Goal: Task Accomplishment & Management: Complete application form

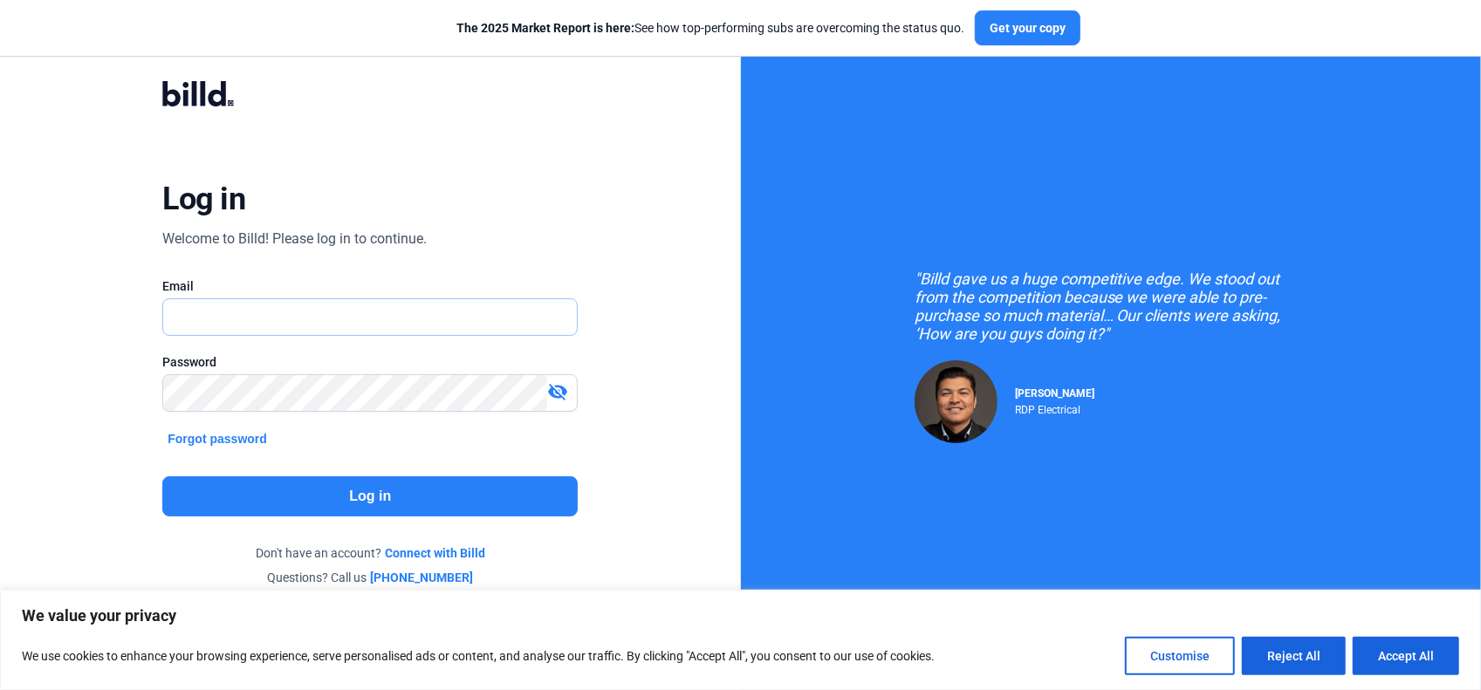
type input "[EMAIL_ADDRESS][DOMAIN_NAME]"
click at [367, 491] on button "Log in" at bounding box center [369, 497] width 415 height 40
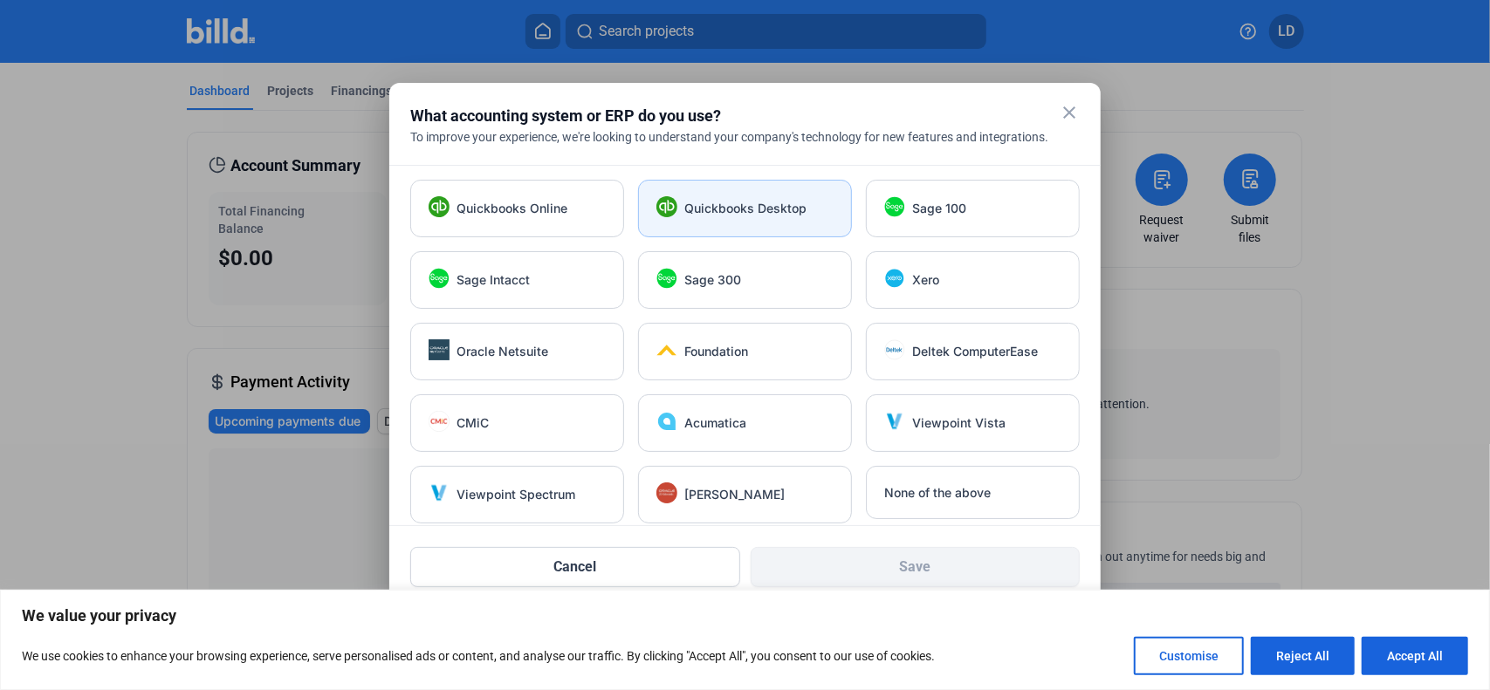
click at [733, 205] on span "Quickbooks Desktop" at bounding box center [745, 208] width 122 height 17
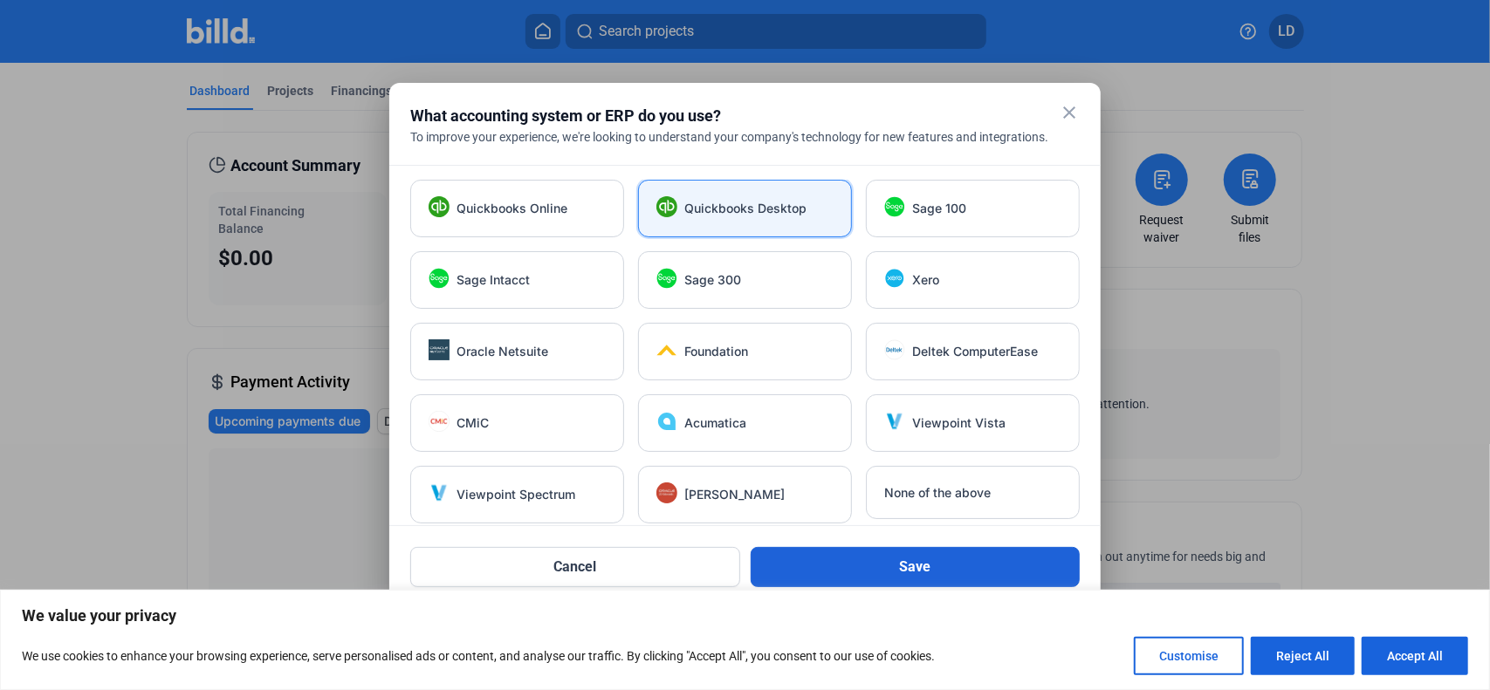
click at [916, 563] on button "Save" at bounding box center [916, 567] width 330 height 40
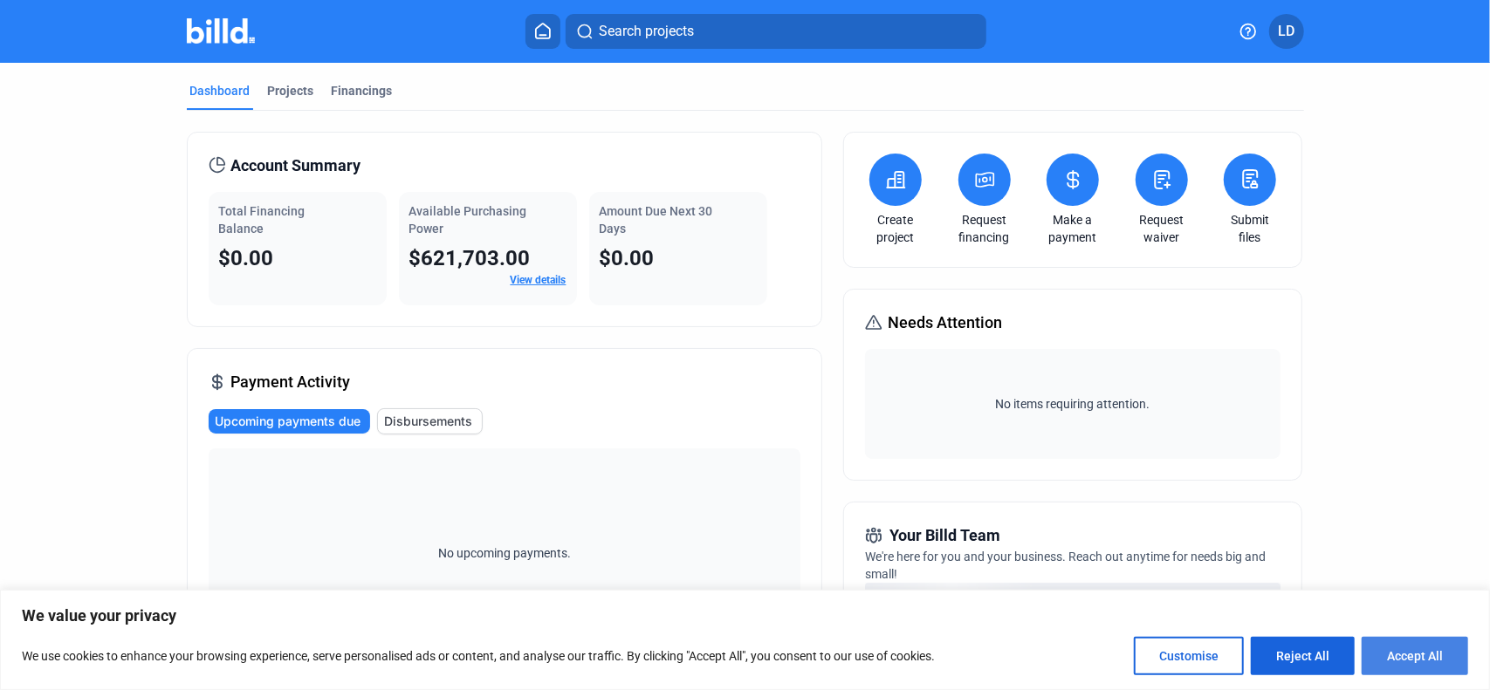
click at [1433, 655] on button "Accept All" at bounding box center [1415, 656] width 106 height 38
checkbox input "true"
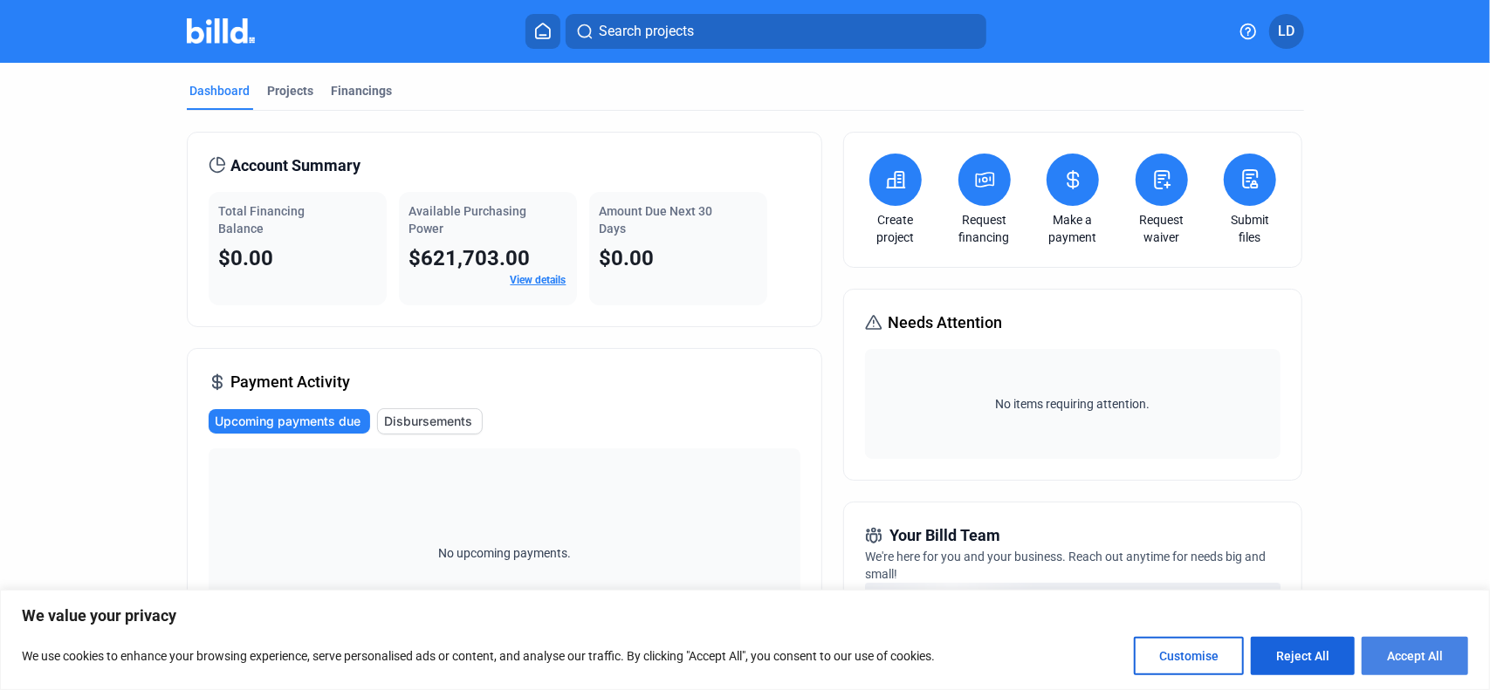
checkbox input "true"
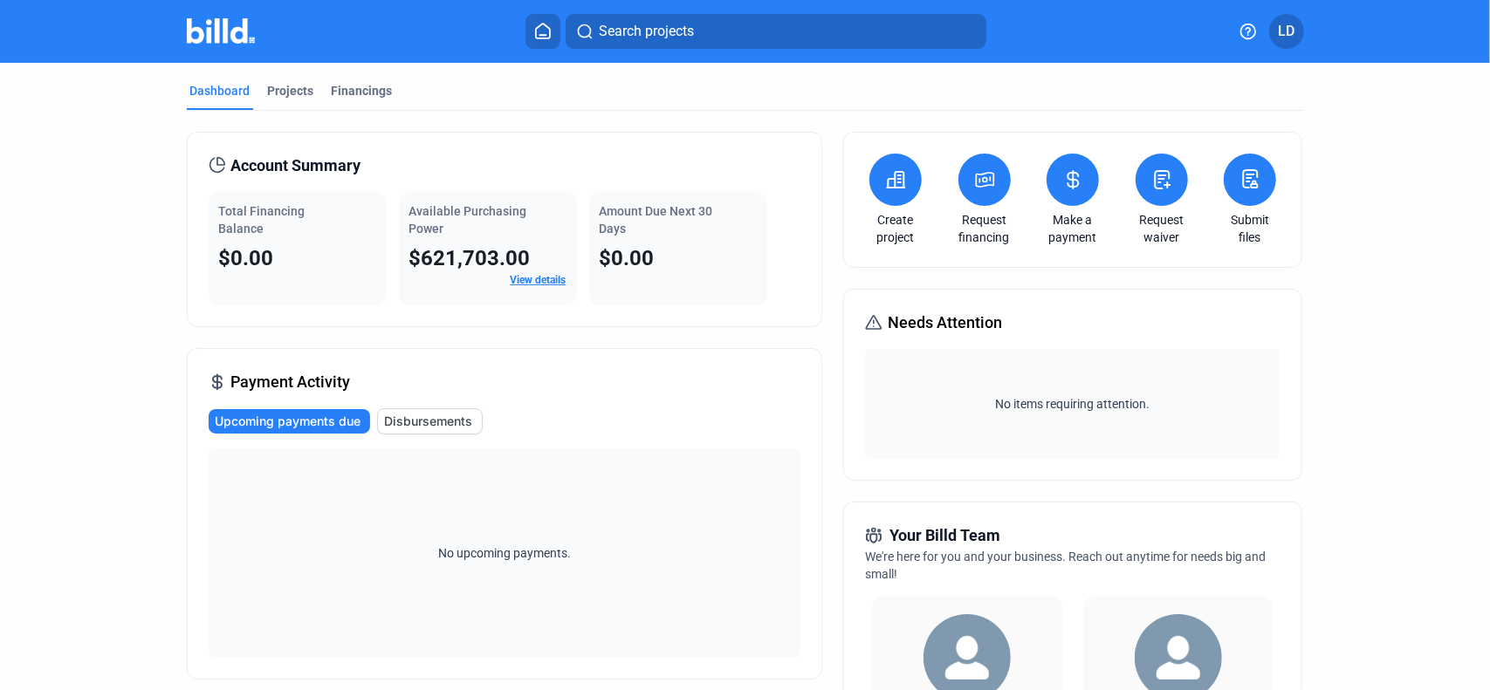
click at [891, 183] on icon at bounding box center [896, 179] width 22 height 21
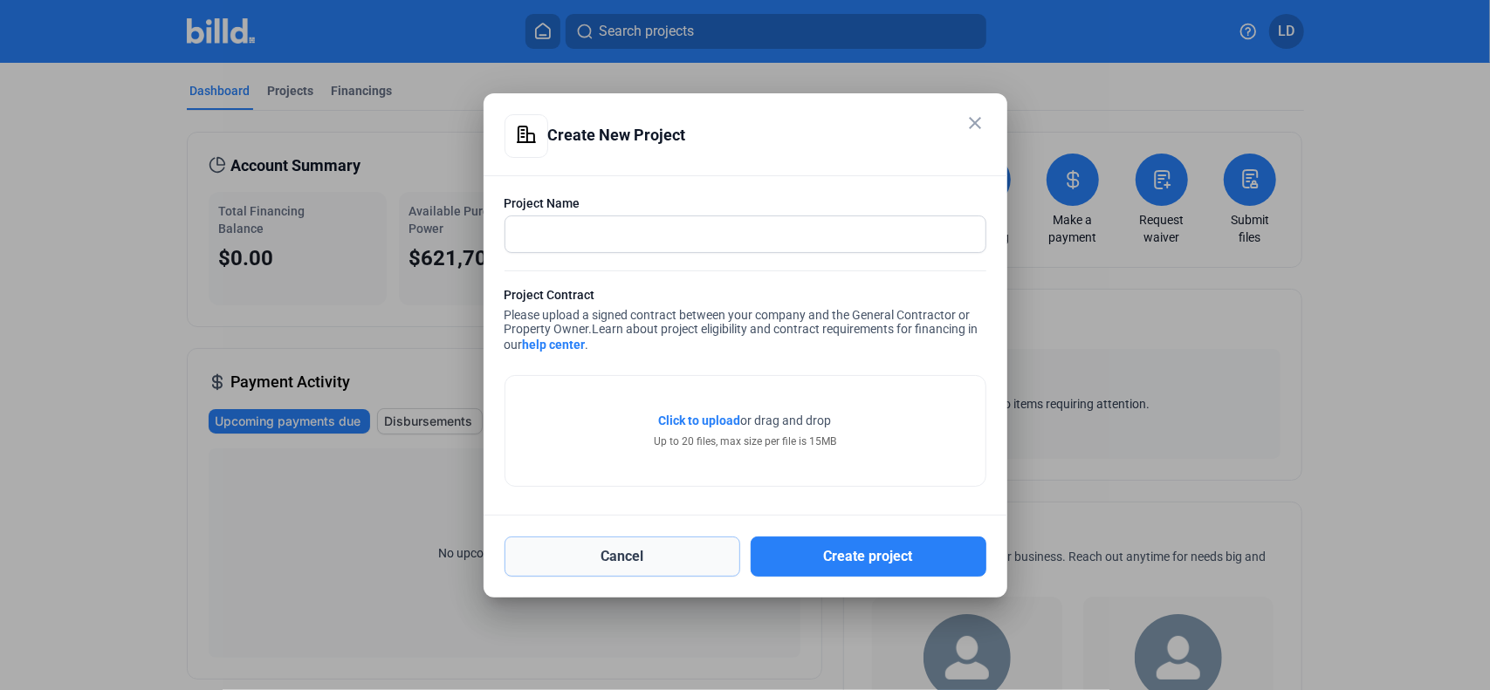
click at [606, 564] on button "Cancel" at bounding box center [622, 557] width 236 height 40
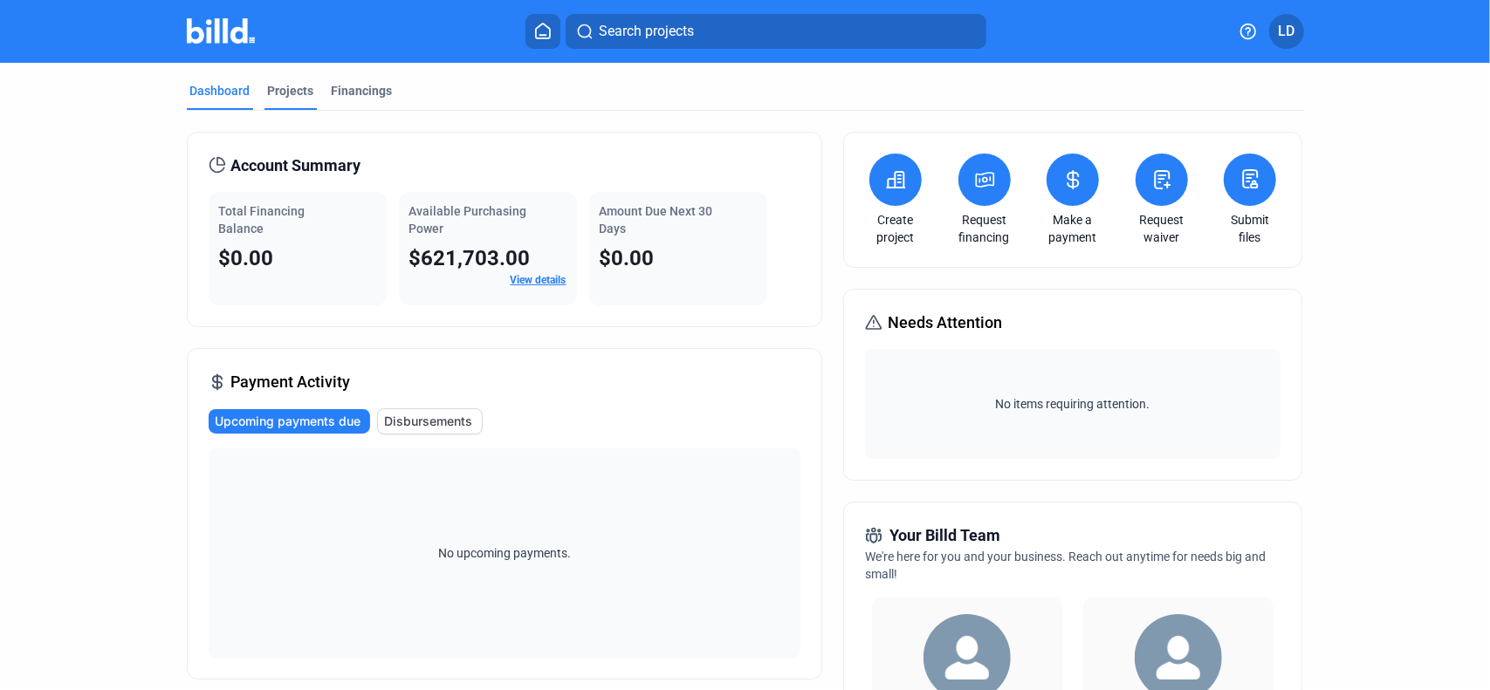
click at [292, 86] on div "Projects" at bounding box center [291, 90] width 46 height 17
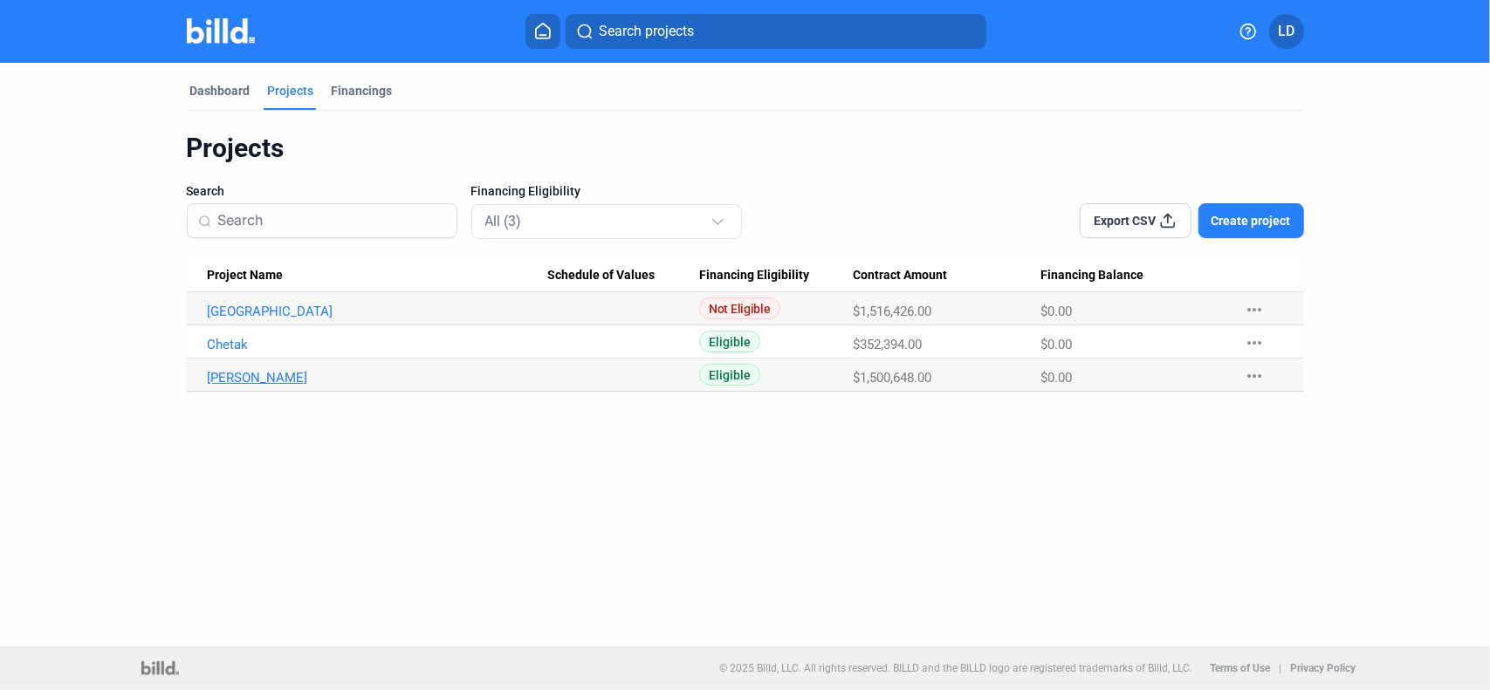
click at [237, 377] on link "[PERSON_NAME]" at bounding box center [378, 378] width 340 height 16
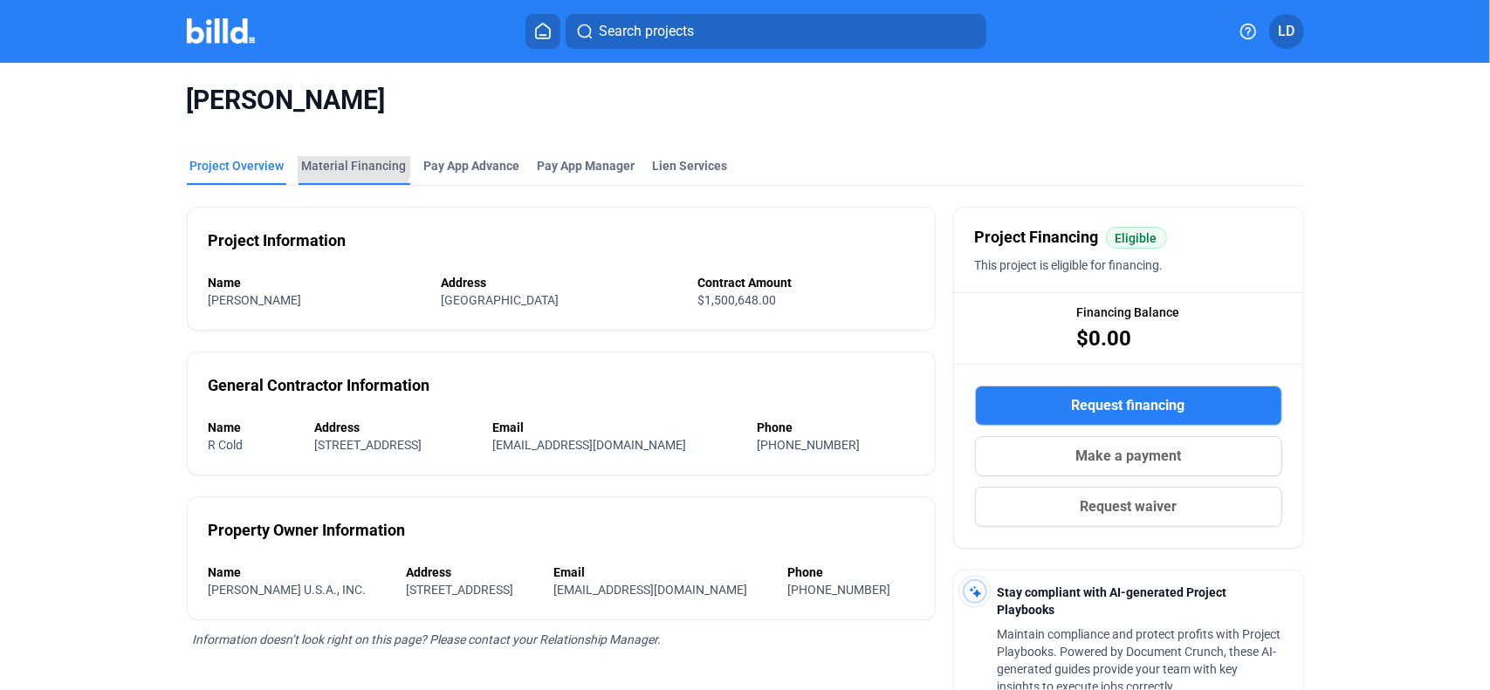
click at [335, 157] on div "Material Financing" at bounding box center [354, 165] width 105 height 17
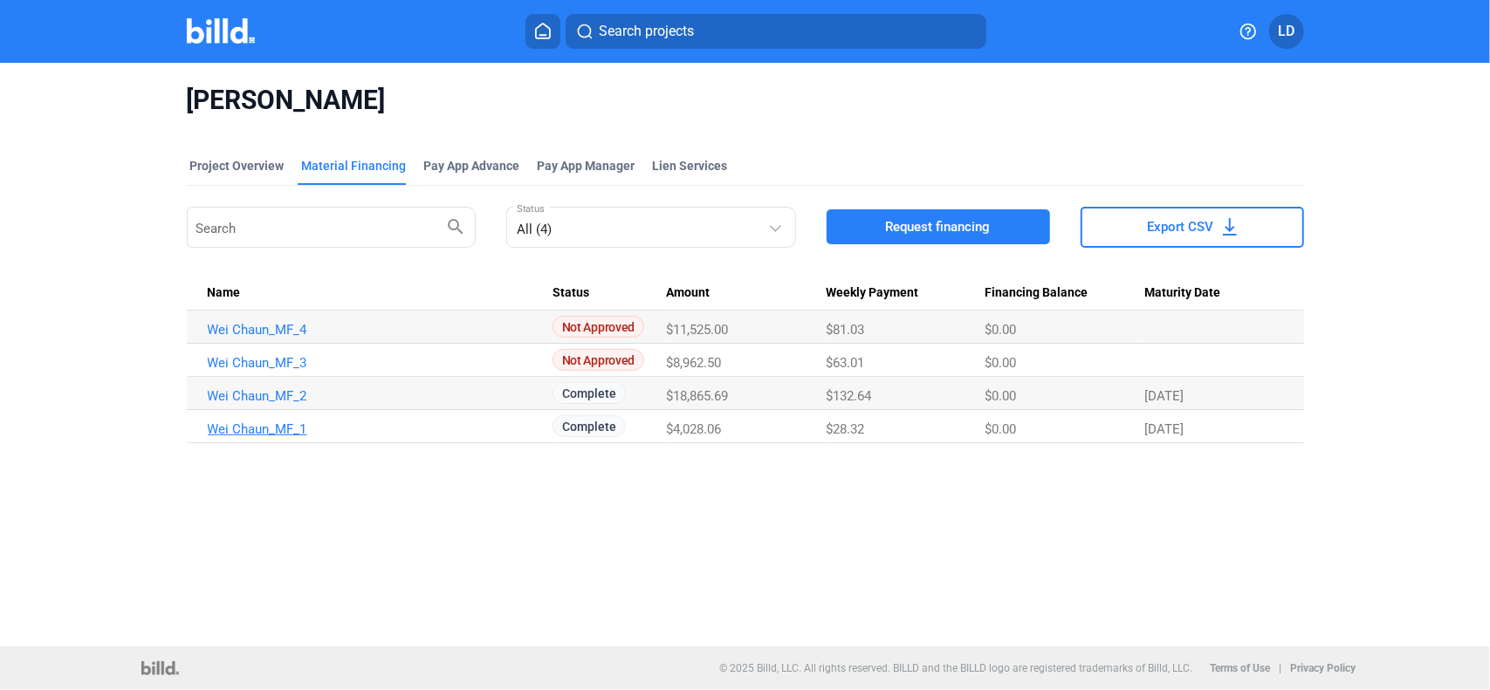
click at [270, 429] on link "Wei Chaun_MF_1" at bounding box center [378, 430] width 340 height 16
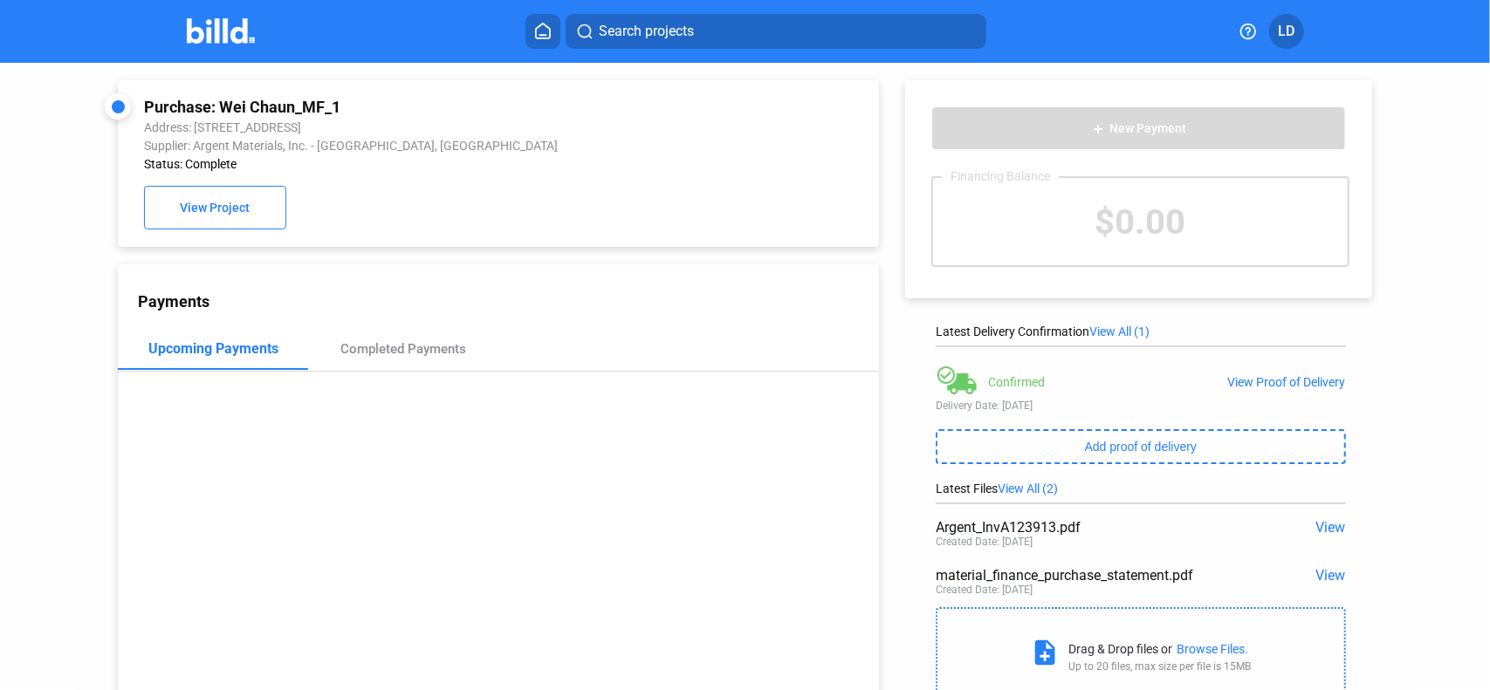
click at [223, 42] on img at bounding box center [221, 30] width 69 height 25
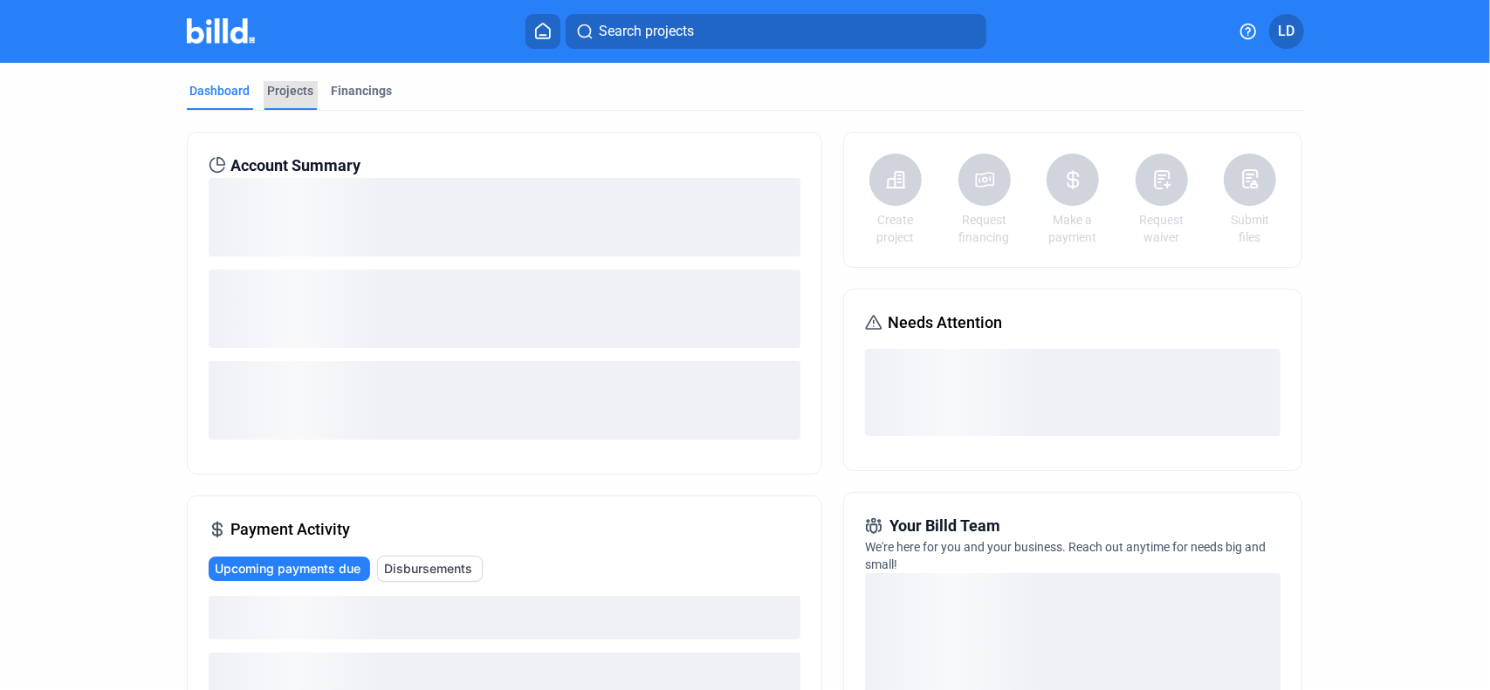
click at [285, 86] on div "Projects" at bounding box center [291, 90] width 46 height 17
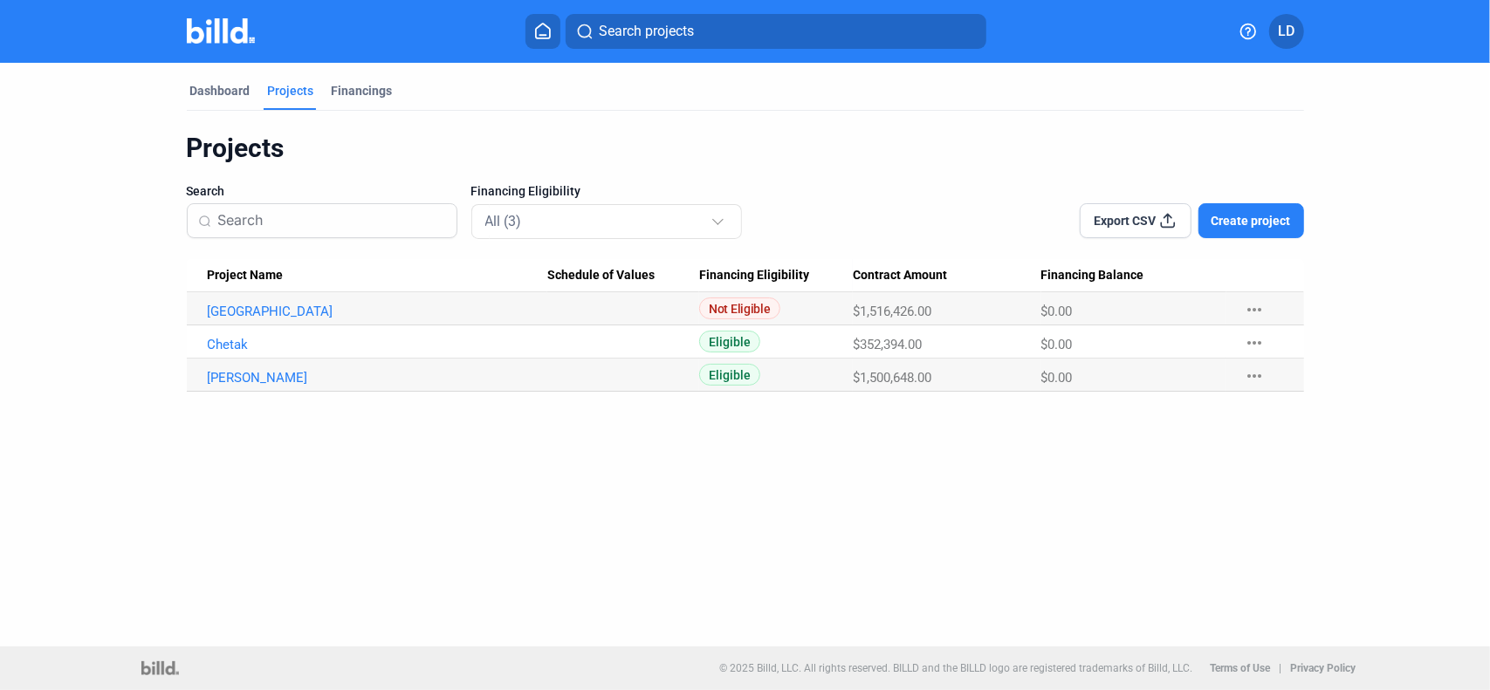
click at [1242, 216] on span "Create project" at bounding box center [1250, 220] width 79 height 17
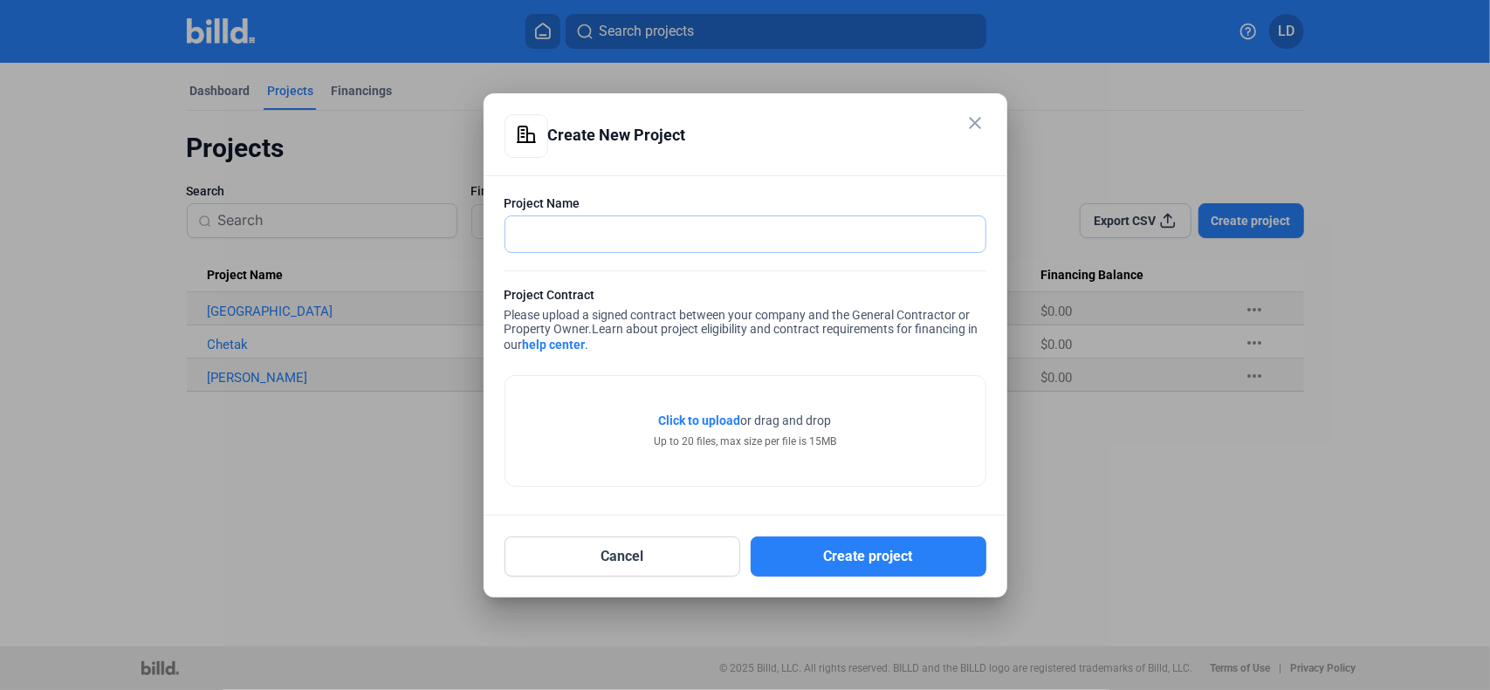
click at [576, 231] on input "text" at bounding box center [745, 234] width 480 height 36
type input "Food 4 Less"
click at [693, 420] on span "Click to upload" at bounding box center [700, 421] width 82 height 14
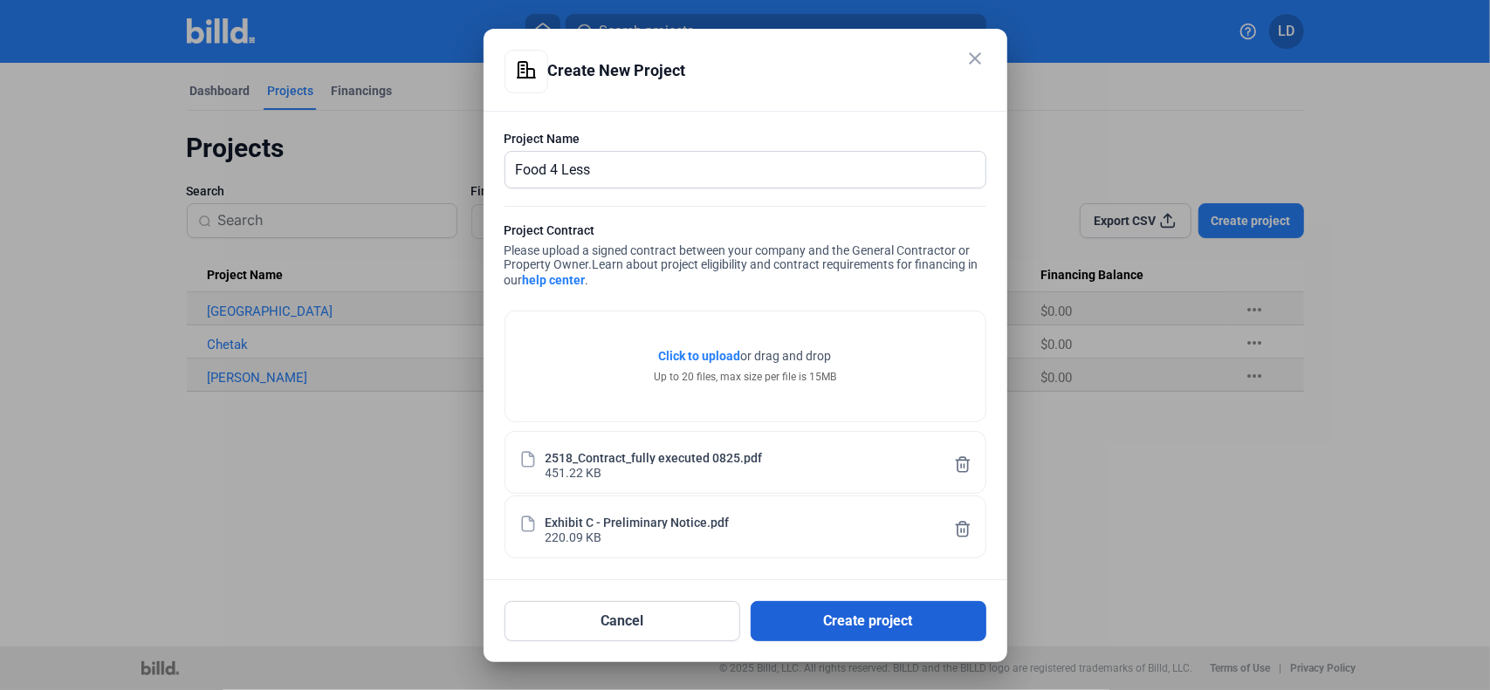
click at [861, 614] on button "Create project" at bounding box center [869, 621] width 236 height 40
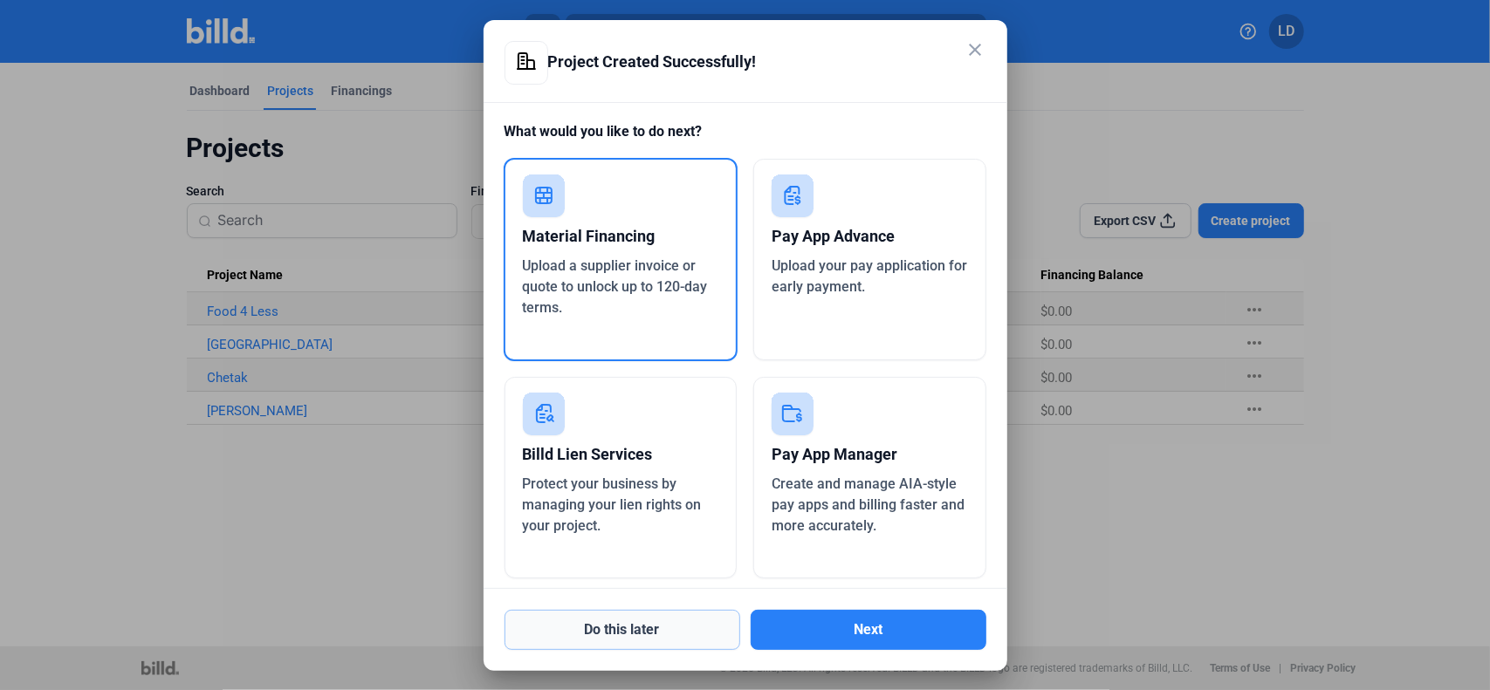
click at [614, 633] on button "Do this later" at bounding box center [622, 630] width 236 height 40
